Goal: Transaction & Acquisition: Purchase product/service

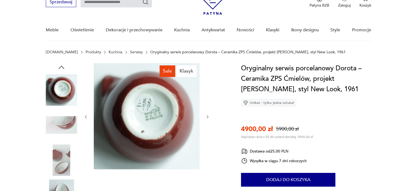
click at [207, 92] on div at bounding box center [147, 116] width 126 height 107
click at [206, 117] on icon "button" at bounding box center [207, 116] width 5 height 5
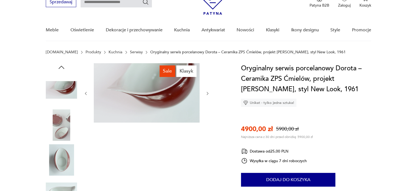
click at [207, 93] on icon "button" at bounding box center [207, 93] width 5 height 5
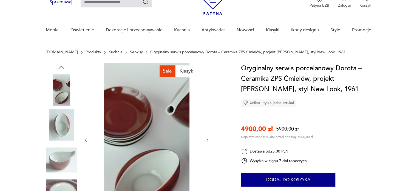
click at [207, 93] on div at bounding box center [147, 140] width 126 height 154
click at [208, 138] on icon "button" at bounding box center [207, 140] width 5 height 5
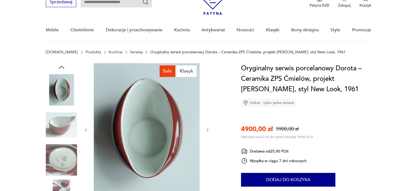
click at [208, 138] on div at bounding box center [147, 129] width 126 height 133
click at [209, 130] on icon "button" at bounding box center [207, 129] width 5 height 5
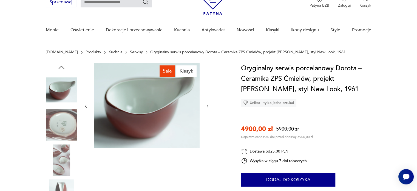
click at [209, 106] on icon "button" at bounding box center [207, 106] width 5 height 5
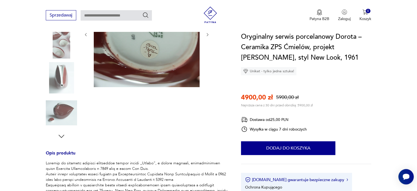
scroll to position [110, 0]
click at [207, 34] on icon "button" at bounding box center [207, 34] width 5 height 5
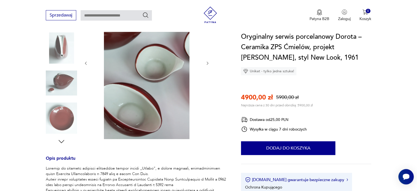
scroll to position [51, 0]
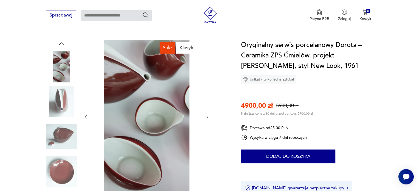
click at [208, 117] on icon "button" at bounding box center [207, 116] width 5 height 5
